Goal: Contribute content

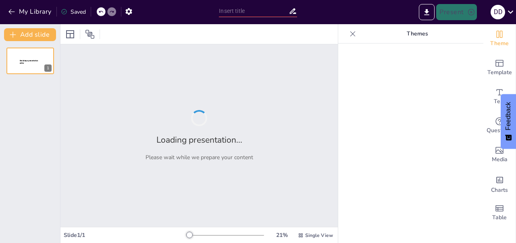
type input "[MEDICAL_DATA]: Definición y Anatomía Relevante en la Región [GEOGRAPHIC_DATA]"
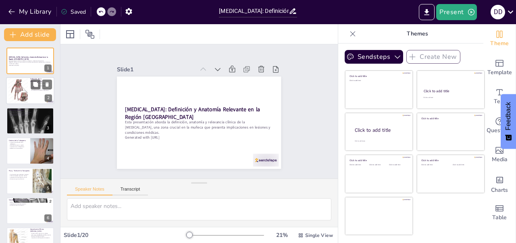
checkbox input "true"
click at [19, 91] on div at bounding box center [18, 91] width 25 height 25
type textarea "La definición de la [MEDICAL_DATA] es fundamental para entender su importancia …"
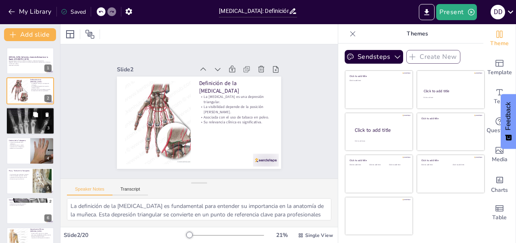
checkbox input "true"
click at [21, 127] on div at bounding box center [30, 121] width 48 height 69
type textarea "La primera descripción de la [MEDICAL_DATA] en 1850 marca un hito en la compren…"
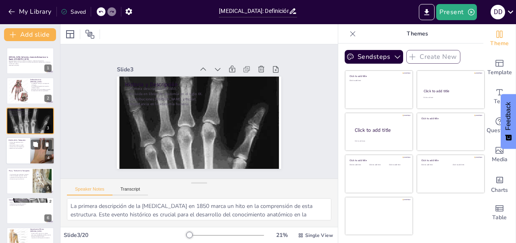
checkbox input "true"
click at [19, 152] on div at bounding box center [30, 150] width 48 height 27
type textarea "Los límites bien definidos de la [MEDICAL_DATA] son esenciales para su identifi…"
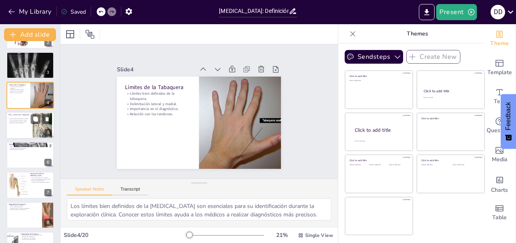
checkbox input "true"
click at [25, 126] on div at bounding box center [30, 125] width 48 height 27
type textarea "El piso de la [MEDICAL_DATA], conformado por el escafoides y el trapecio, es cr…"
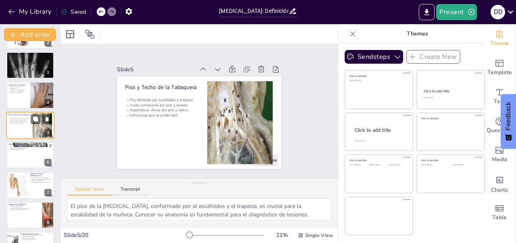
scroll to position [39, 0]
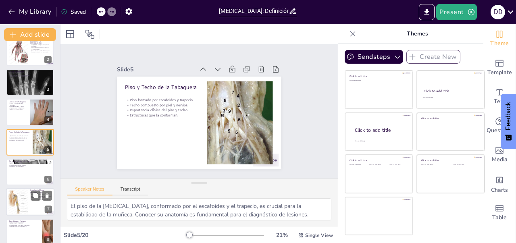
checkbox input "true"
click at [29, 206] on div at bounding box center [30, 202] width 48 height 27
type textarea "La fractura del escafoides es la más común en la muñeca. Este conocimiento es v…"
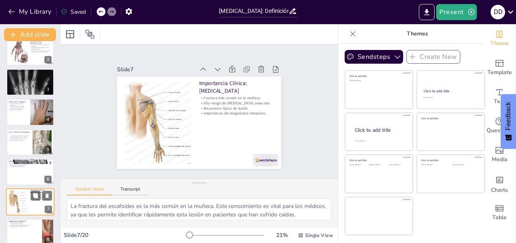
scroll to position [98, 0]
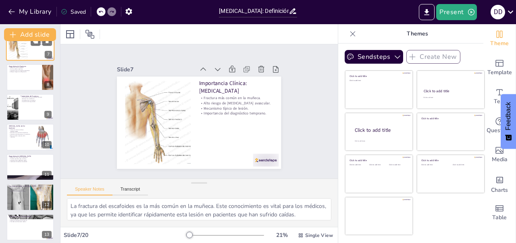
checkbox input "true"
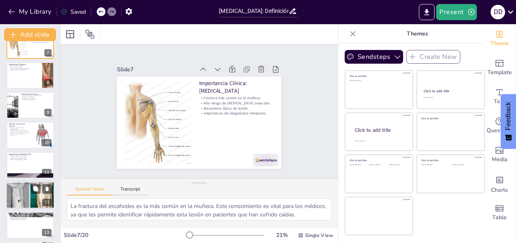
click at [20, 201] on div at bounding box center [30, 195] width 48 height 37
type textarea "La [MEDICAL_DATA] es una estructura vital en la anatomía de la muñeca. Comprend…"
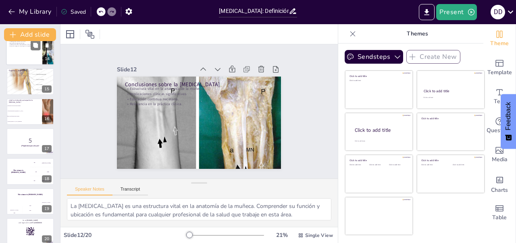
scroll to position [408, 0]
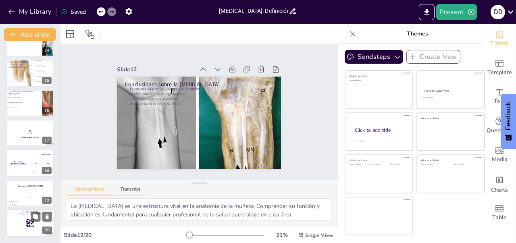
checkbox input "true"
click at [15, 218] on div at bounding box center [30, 222] width 48 height 27
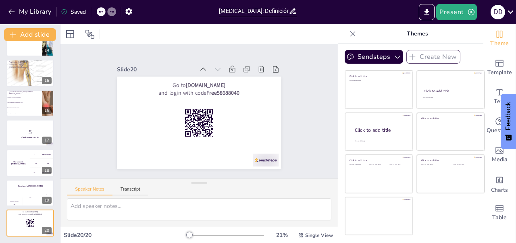
checkbox input "true"
